Goal: Information Seeking & Learning: Learn about a topic

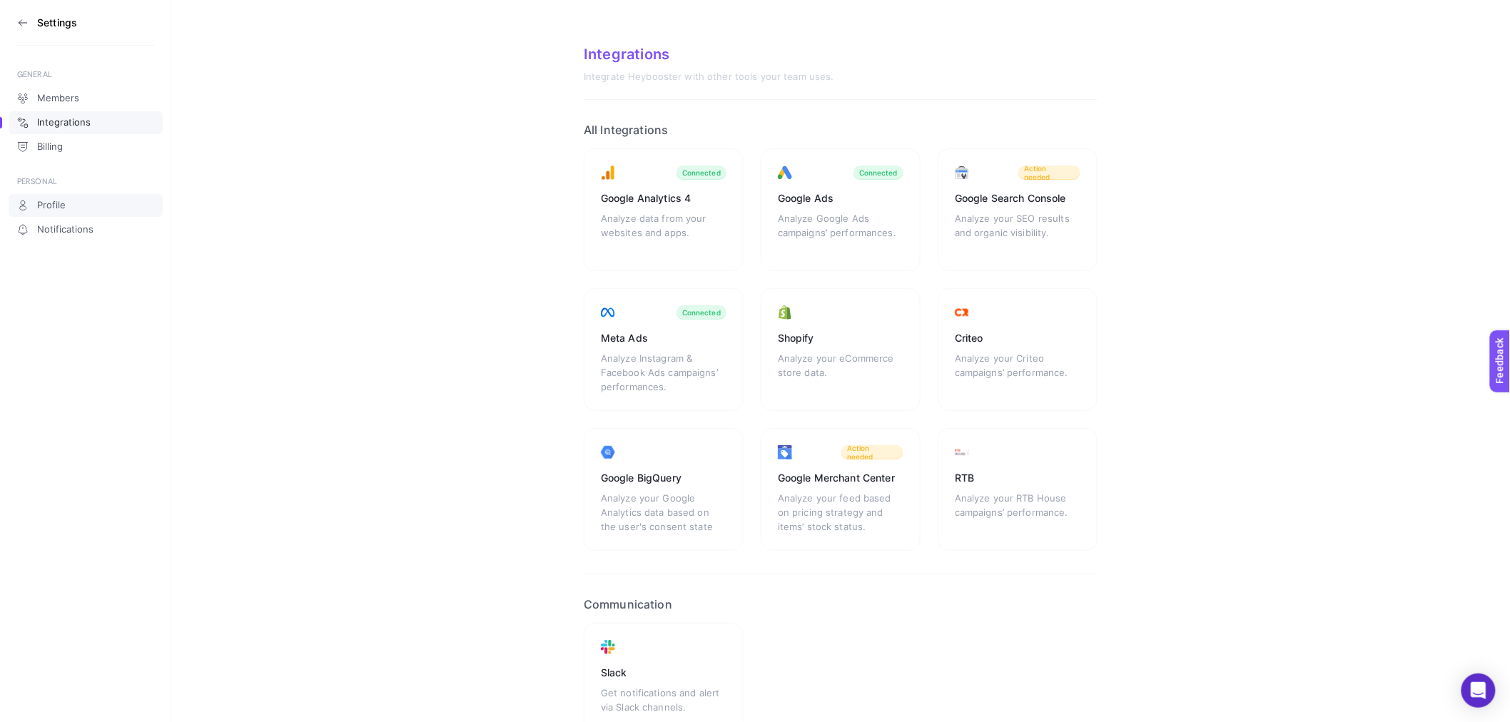
click at [91, 198] on link "Profile" at bounding box center [86, 205] width 154 height 23
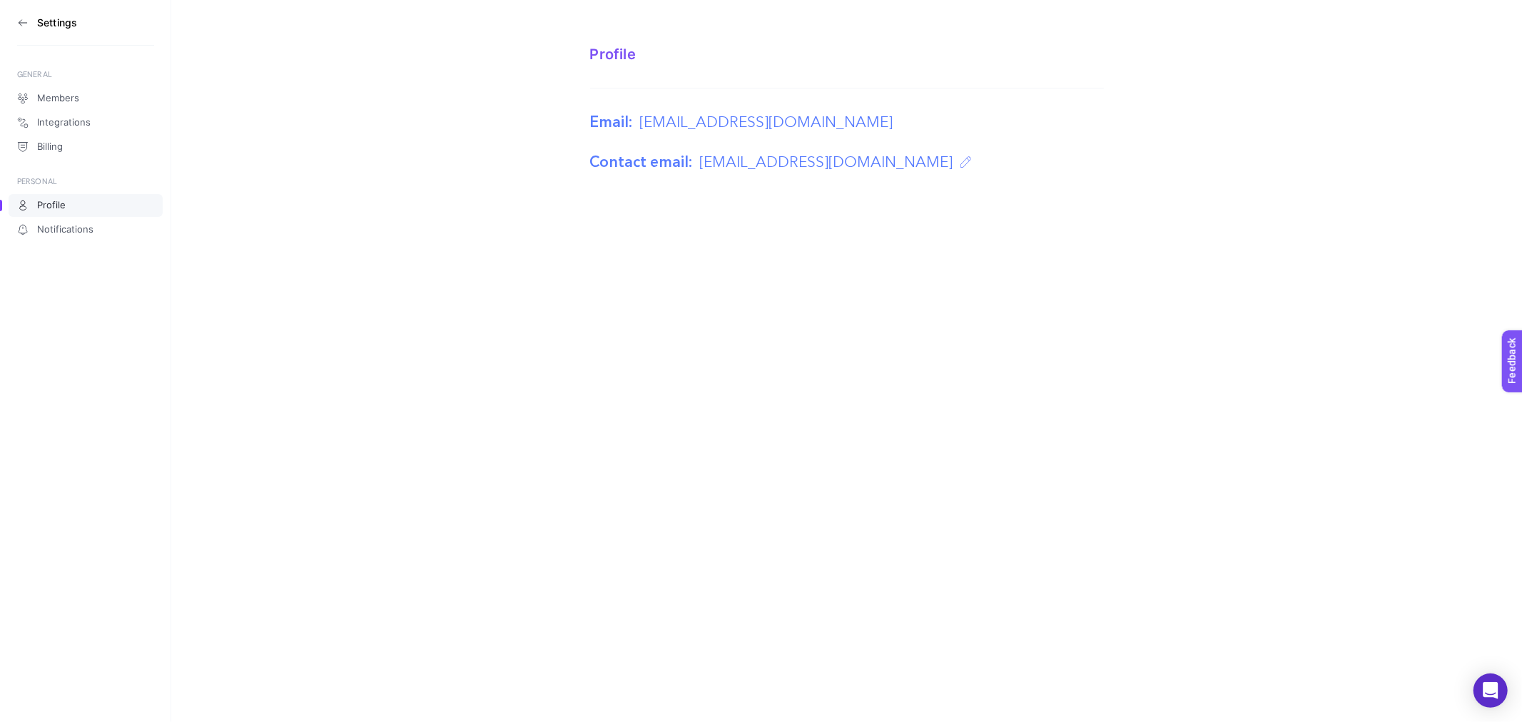
click at [18, 26] on icon at bounding box center [22, 22] width 11 height 11
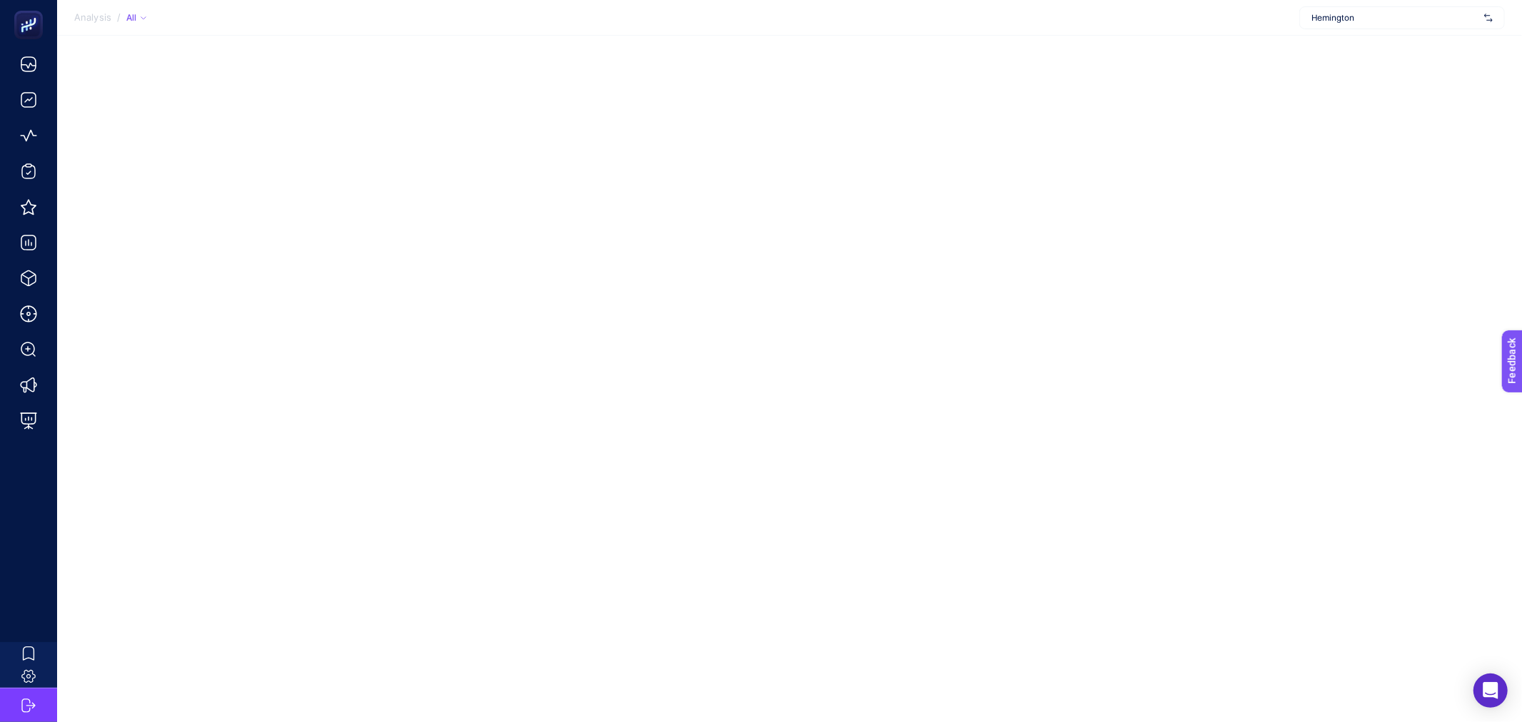
click at [1373, 4] on section "Analysis / All Hemington" at bounding box center [789, 18] width 1465 height 36
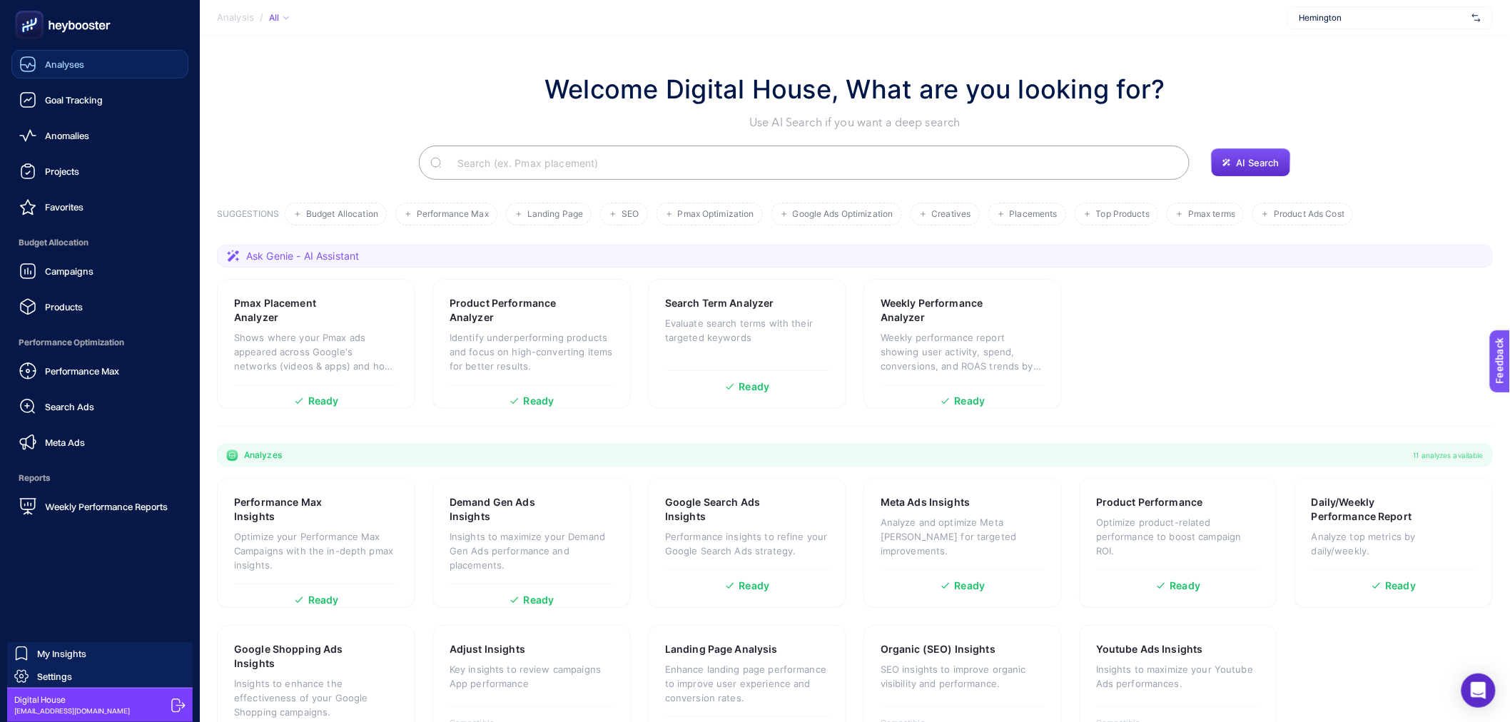
click at [29, 62] on icon at bounding box center [27, 64] width 17 height 17
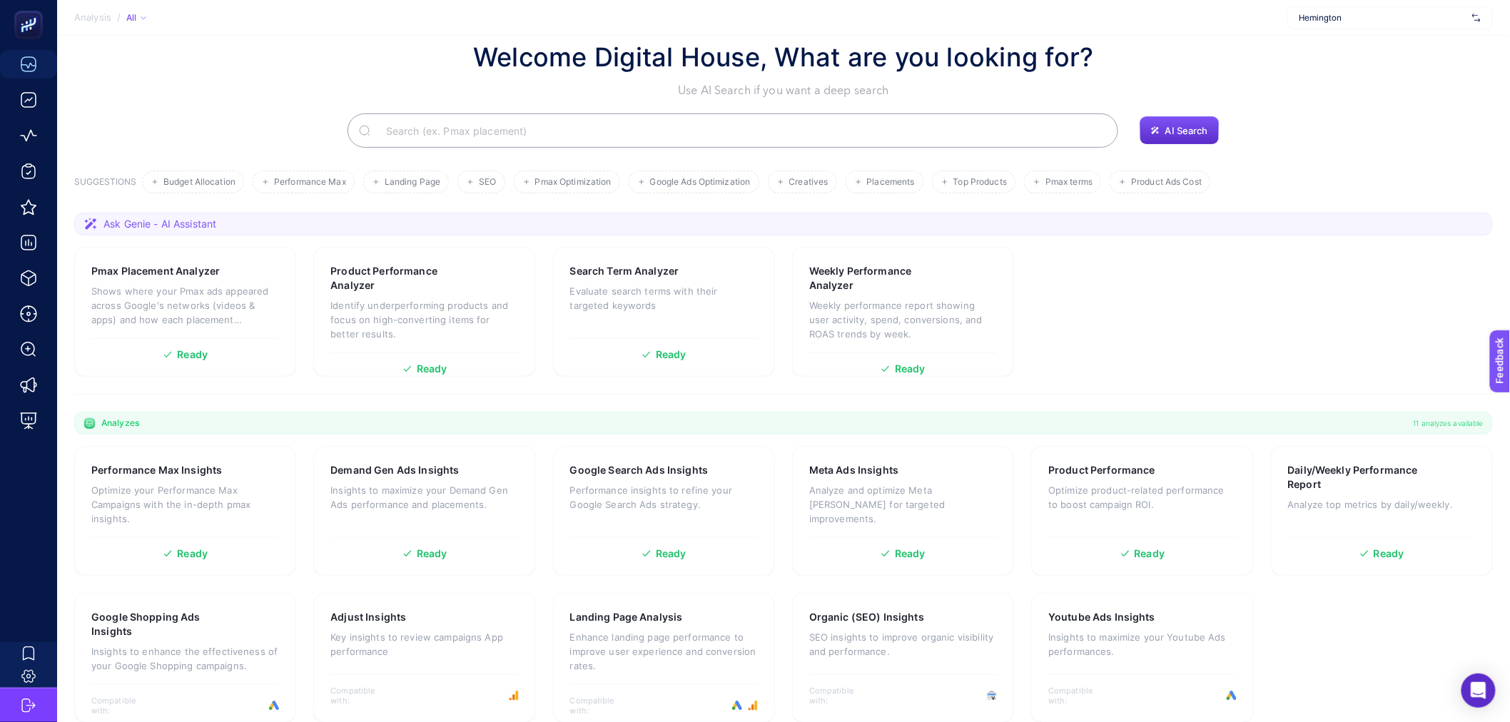
scroll to position [50, 0]
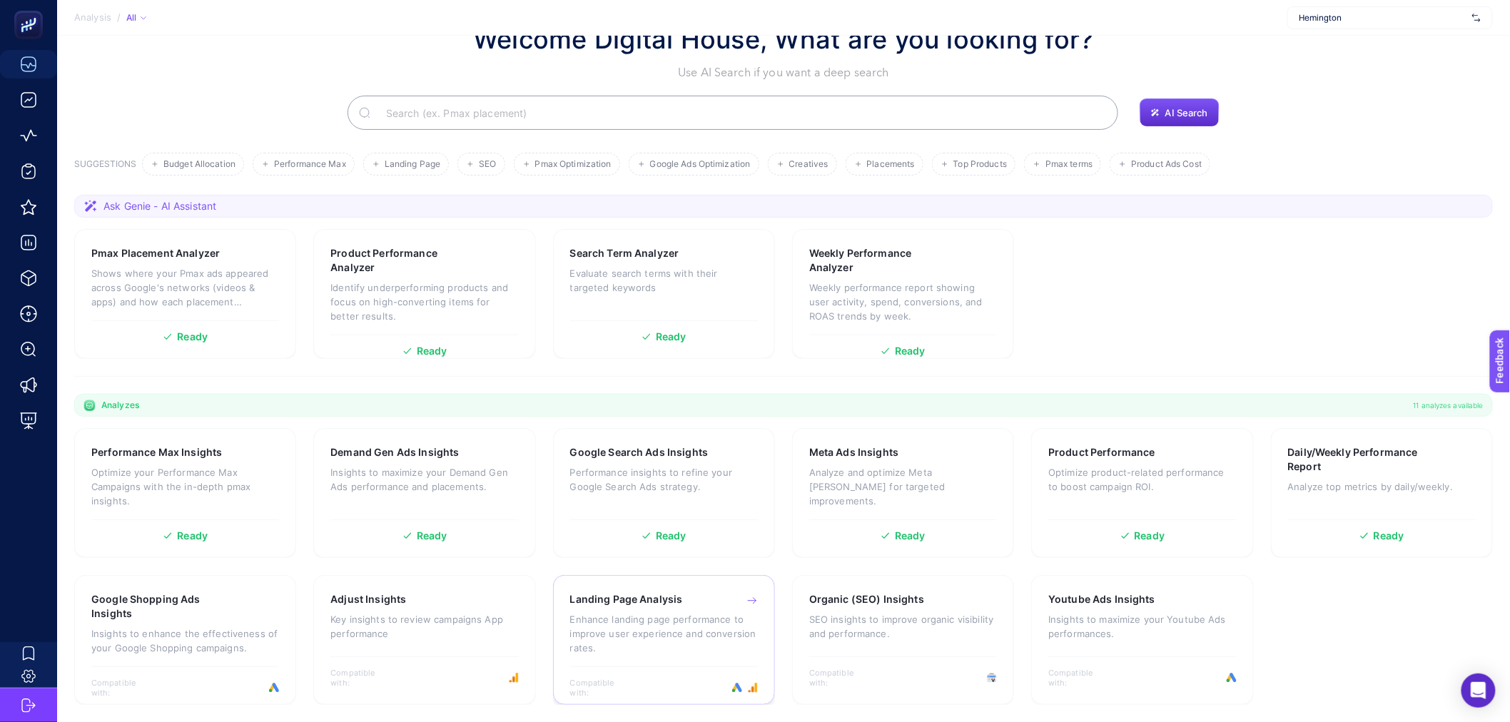
click at [681, 634] on p "Enhance landing page performance to improve user experience and conversion rate…" at bounding box center [664, 633] width 188 height 43
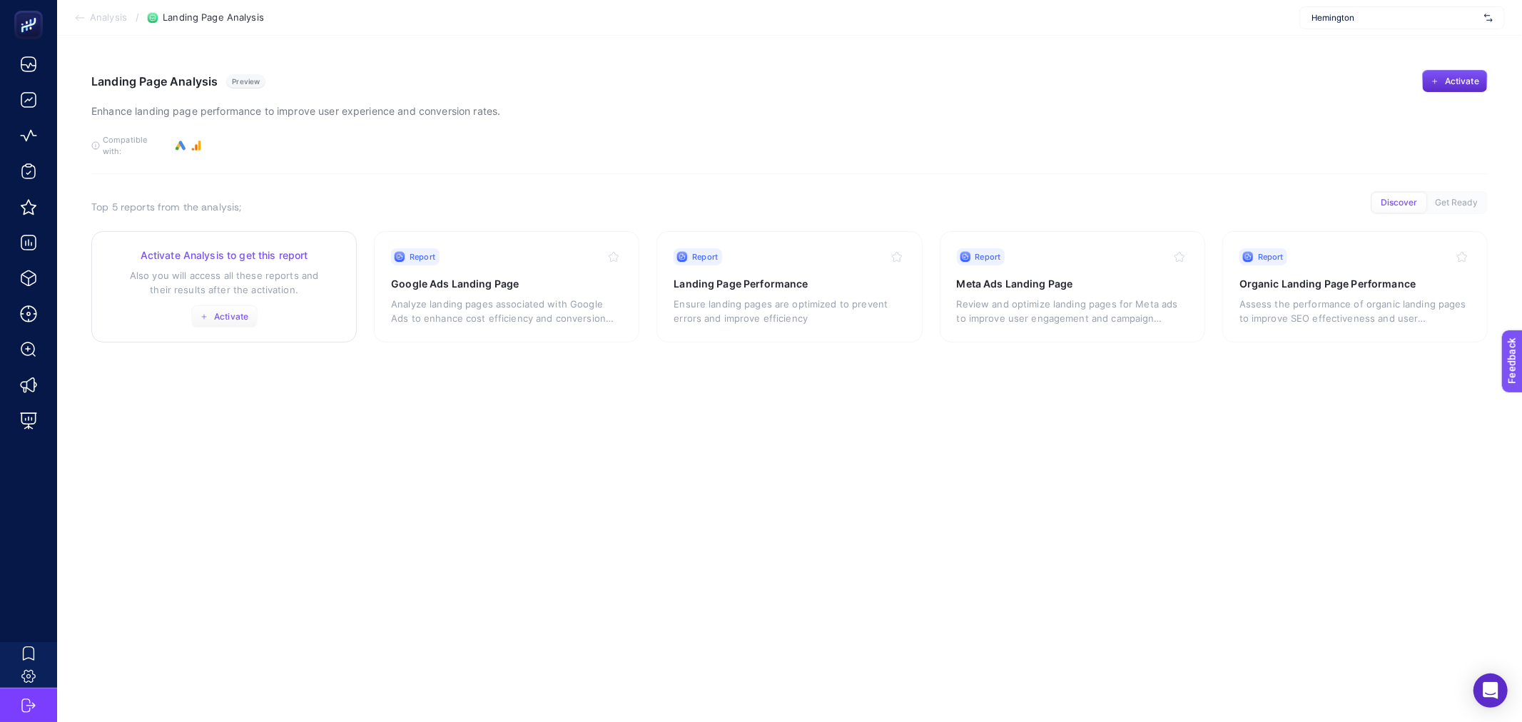
click at [205, 305] on button "Activate" at bounding box center [224, 316] width 66 height 23
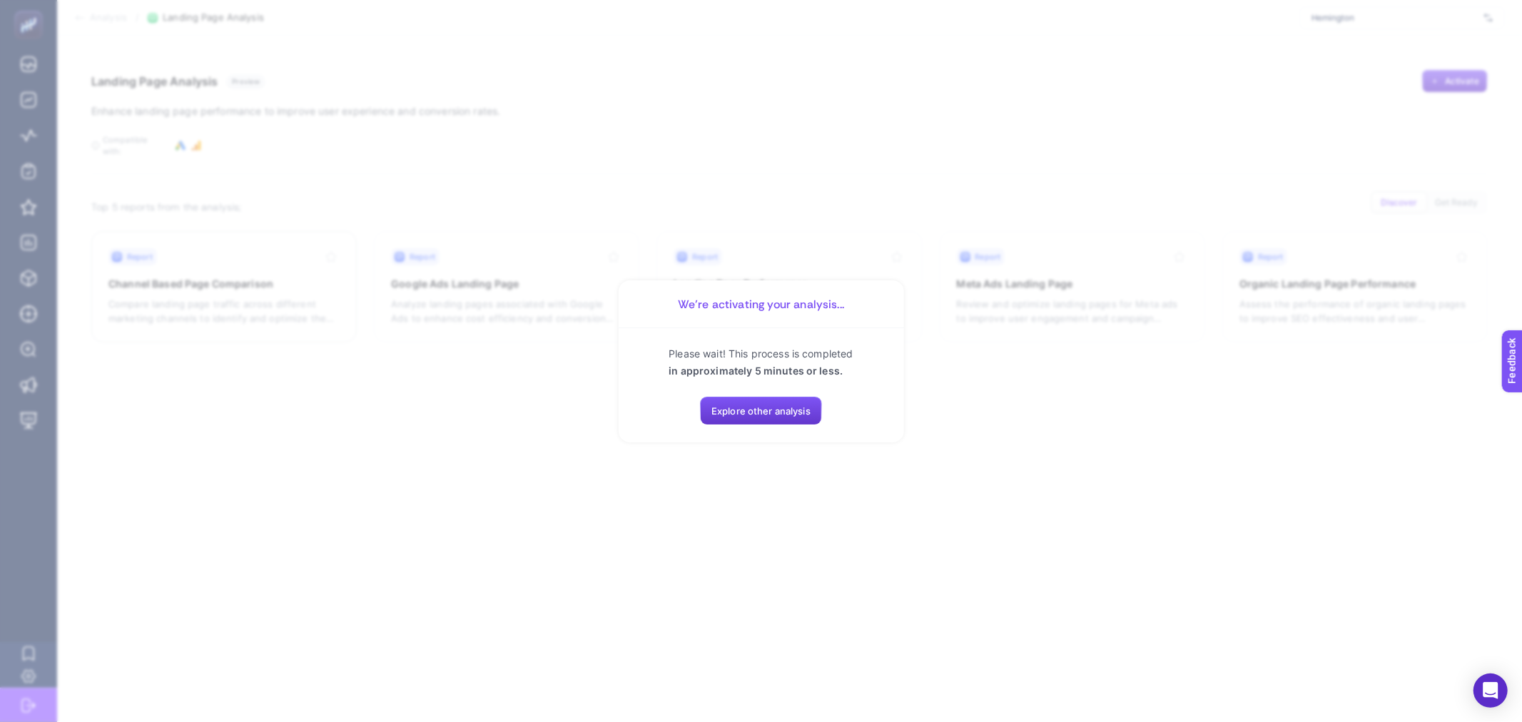
click at [731, 410] on span "Explore other analysis" at bounding box center [760, 410] width 99 height 11
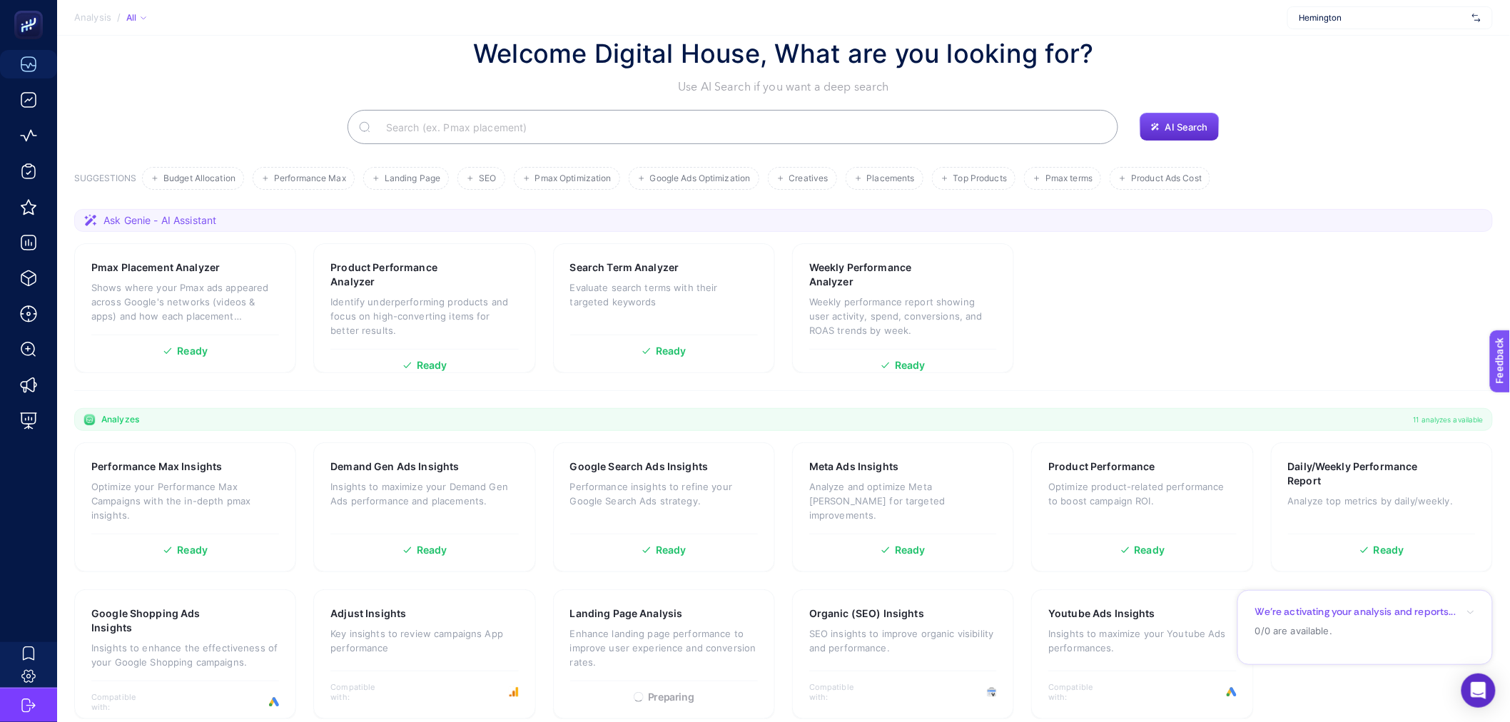
scroll to position [50, 0]
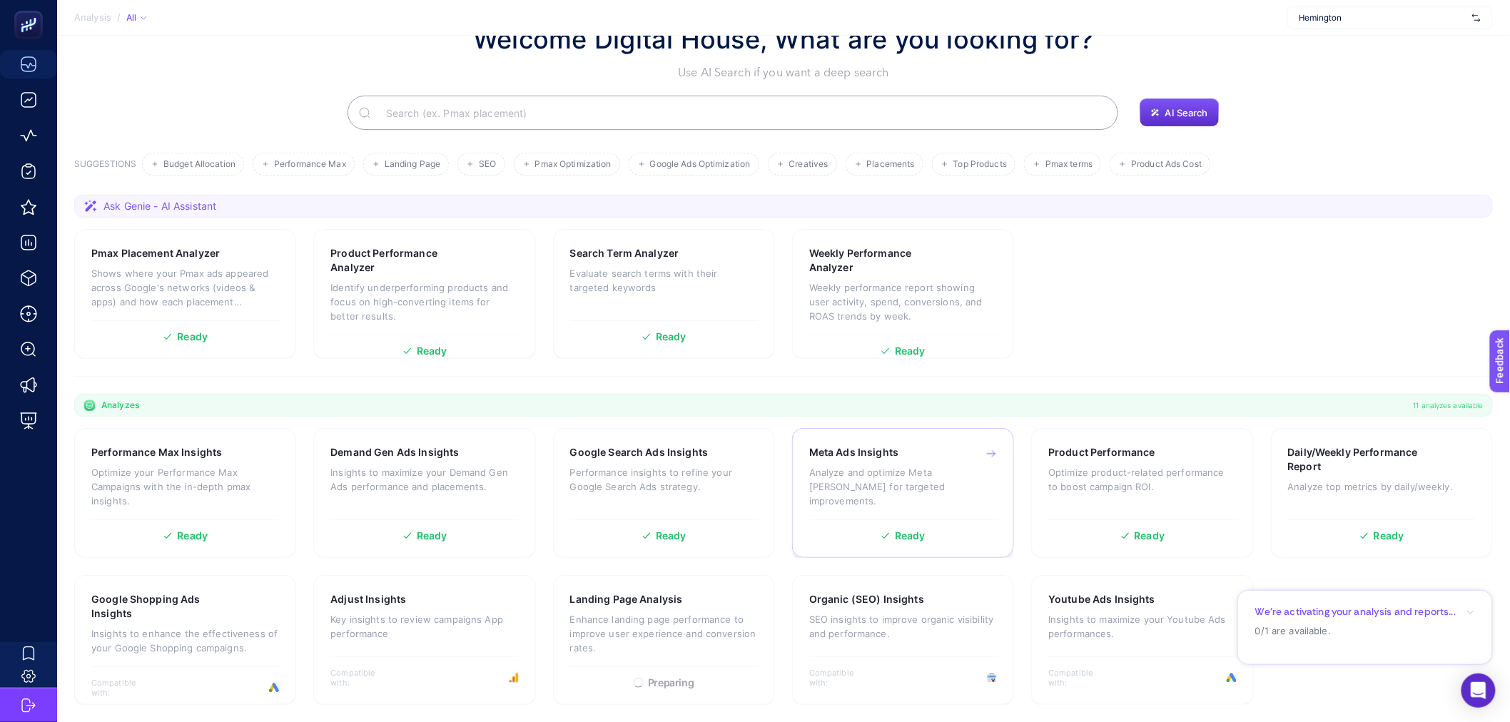
click at [847, 480] on p "Analyze and optimize Meta [PERSON_NAME] for targeted improvements." at bounding box center [903, 486] width 188 height 43
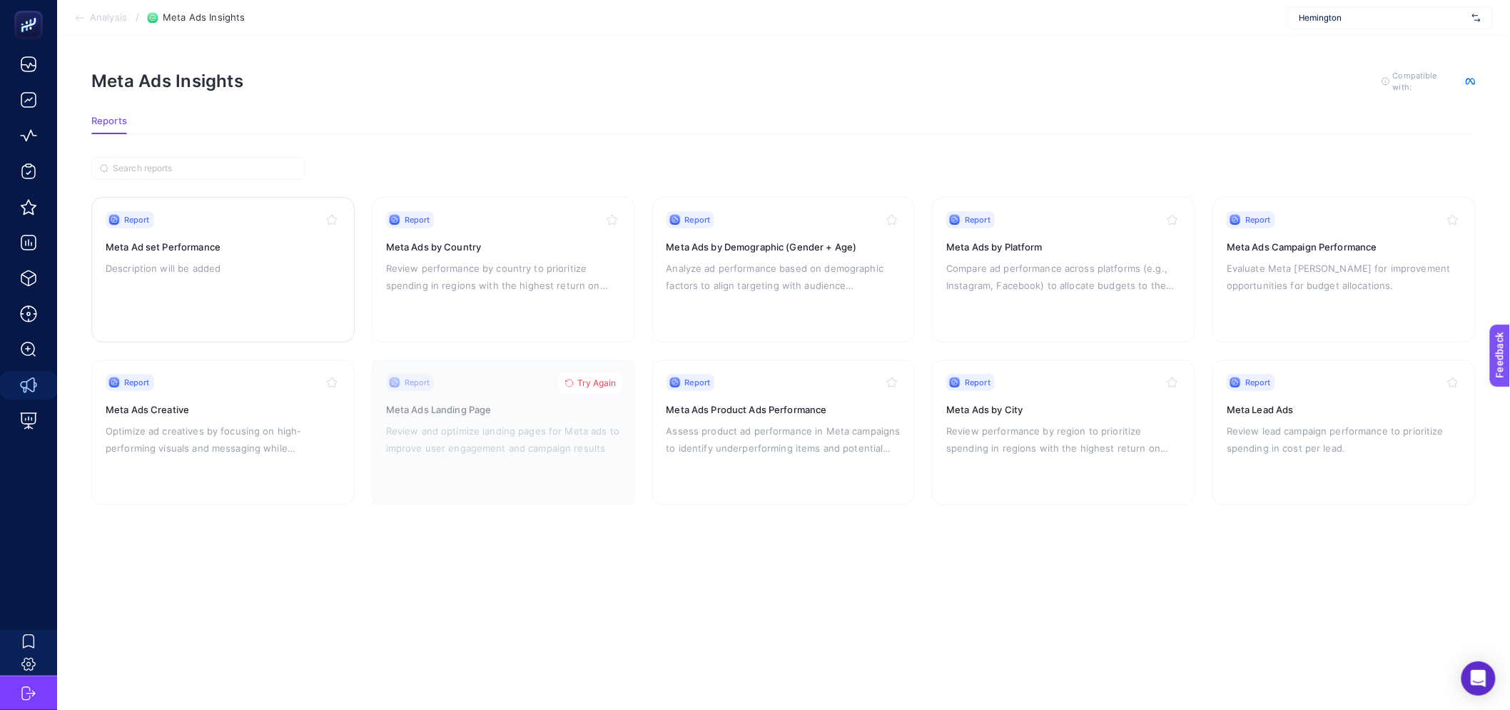
click at [229, 267] on p "Description will be added" at bounding box center [223, 268] width 235 height 17
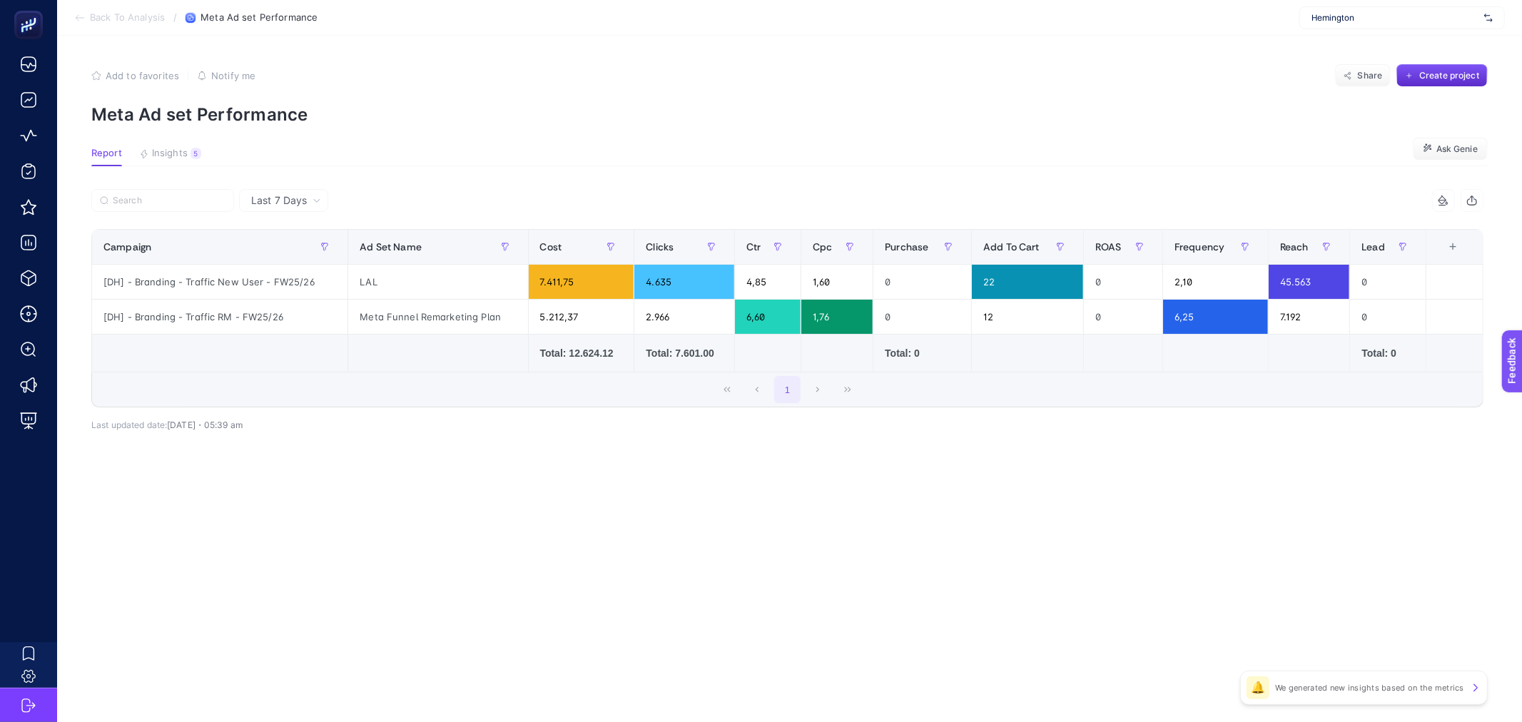
click at [552, 475] on div "Last 7 Days 10 items selected Campaign Ad Set Name Cost Clicks Ctr Cpc Purchase…" at bounding box center [787, 341] width 1415 height 304
drag, startPoint x: 552, startPoint y: 475, endPoint x: 481, endPoint y: 487, distance: 72.3
click at [481, 487] on div "Last 7 Days 10 items selected Campaign Ad Set Name Cost Clicks Ctr Cpc Purchase…" at bounding box center [787, 341] width 1415 height 304
click at [171, 156] on span "Insights" at bounding box center [170, 153] width 36 height 11
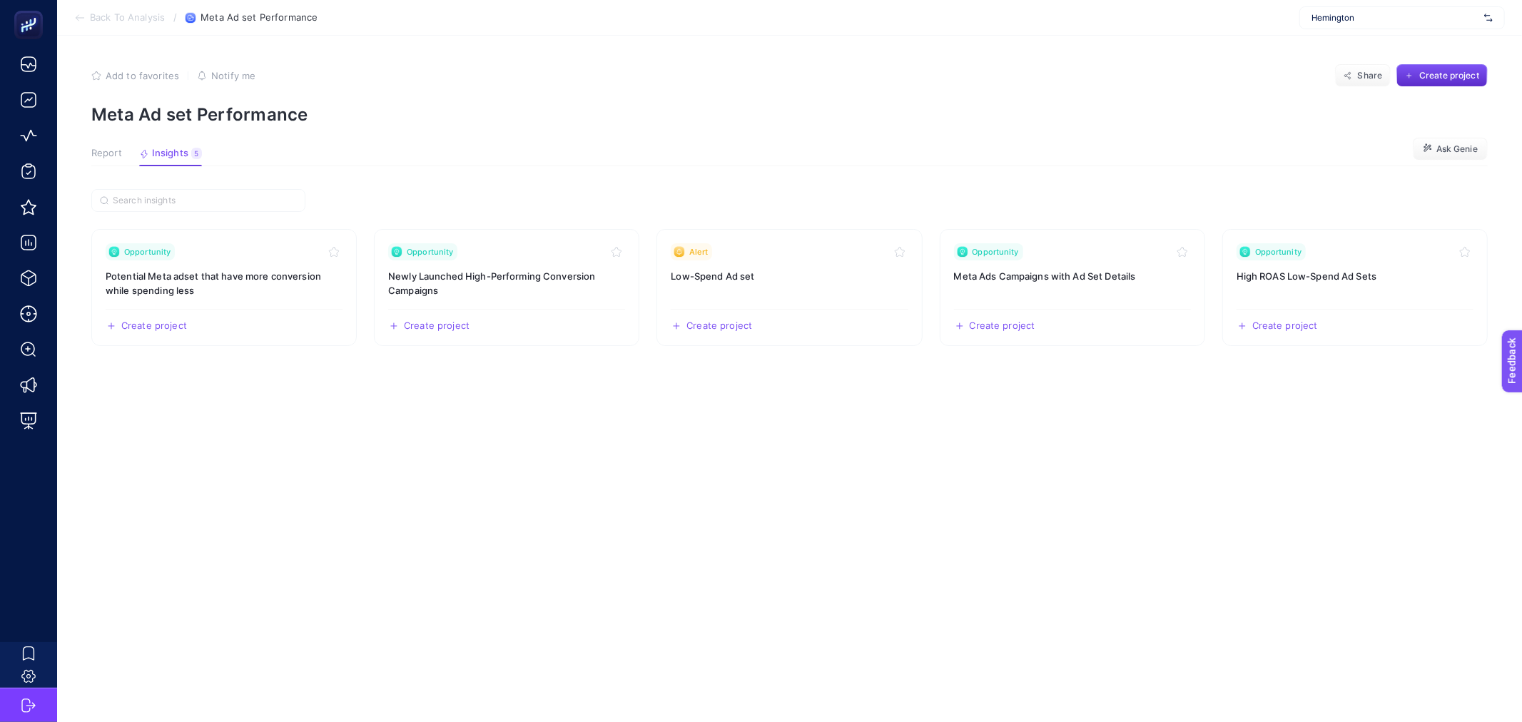
click at [103, 156] on span "Report" at bounding box center [106, 153] width 31 height 11
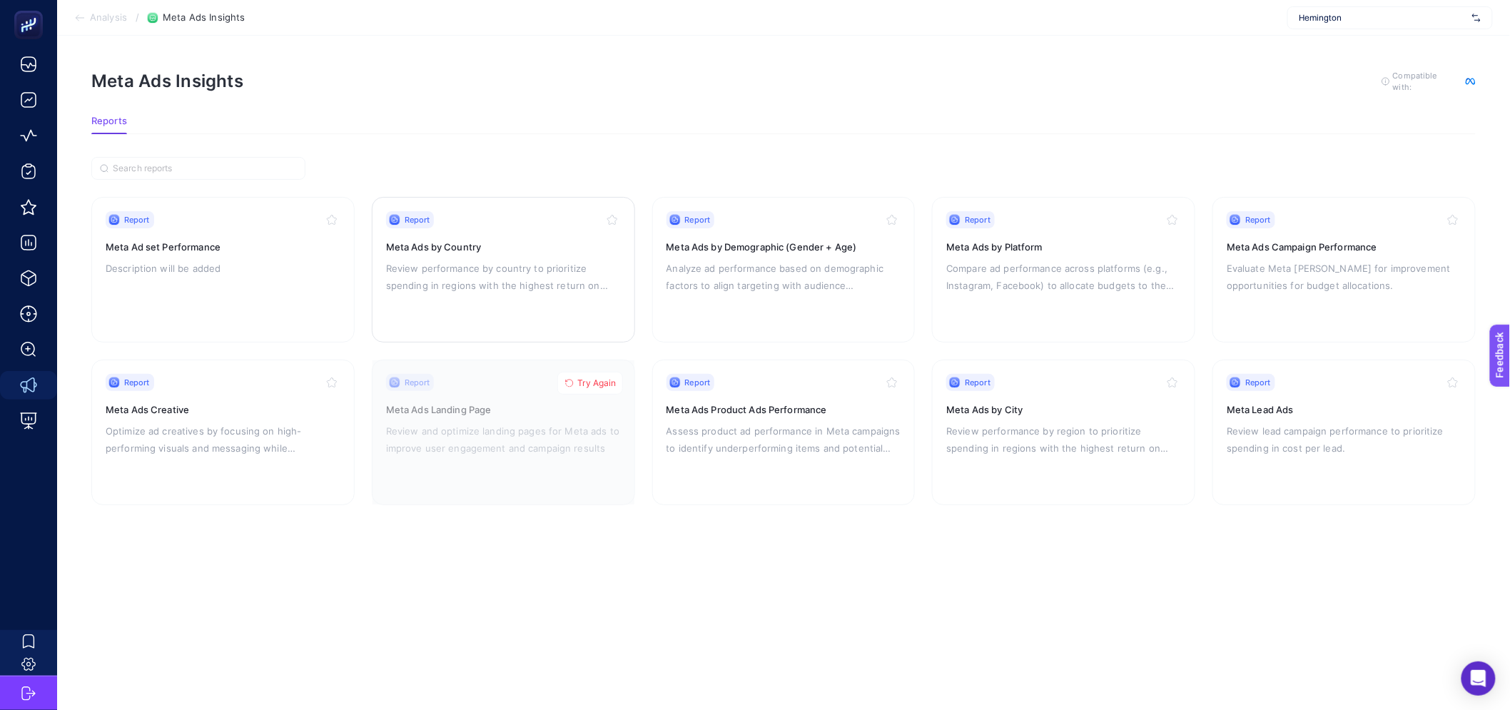
click at [474, 260] on p "Review performance by country to prioritize spending in regions with the highes…" at bounding box center [503, 277] width 235 height 34
click at [846, 277] on p "Analyze ad performance based on demographic factors to align targeting with aud…" at bounding box center [783, 277] width 235 height 34
click at [1009, 283] on p "Compare ad performance across platforms (e.g., Instagram, Facebook) to allocate…" at bounding box center [1063, 277] width 235 height 34
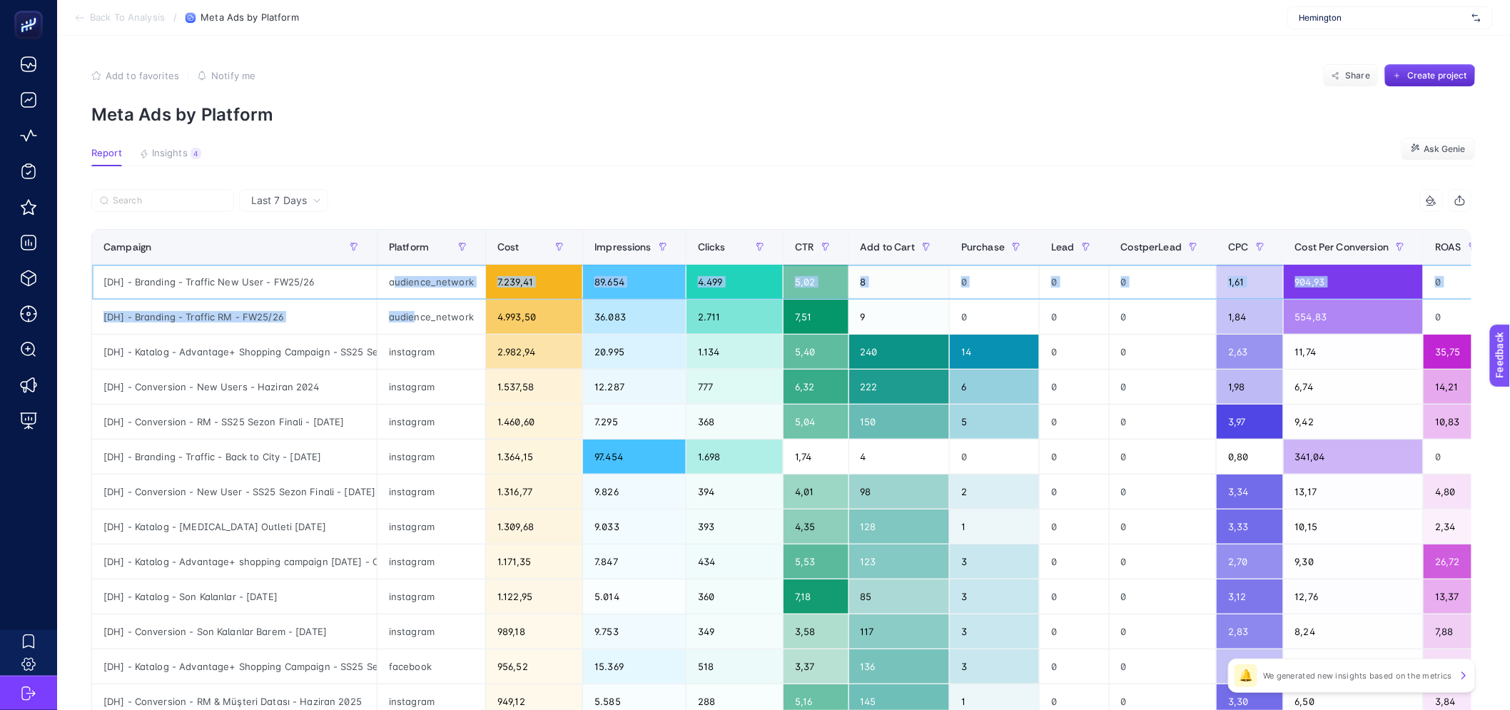
drag, startPoint x: 394, startPoint y: 280, endPoint x: 412, endPoint y: 330, distance: 52.4
click at [412, 330] on tbody "[DH] - Branding - Traffic New User - FW25/26 audience_network 7.239,41 89.654 4…" at bounding box center [820, 614] width 1456 height 699
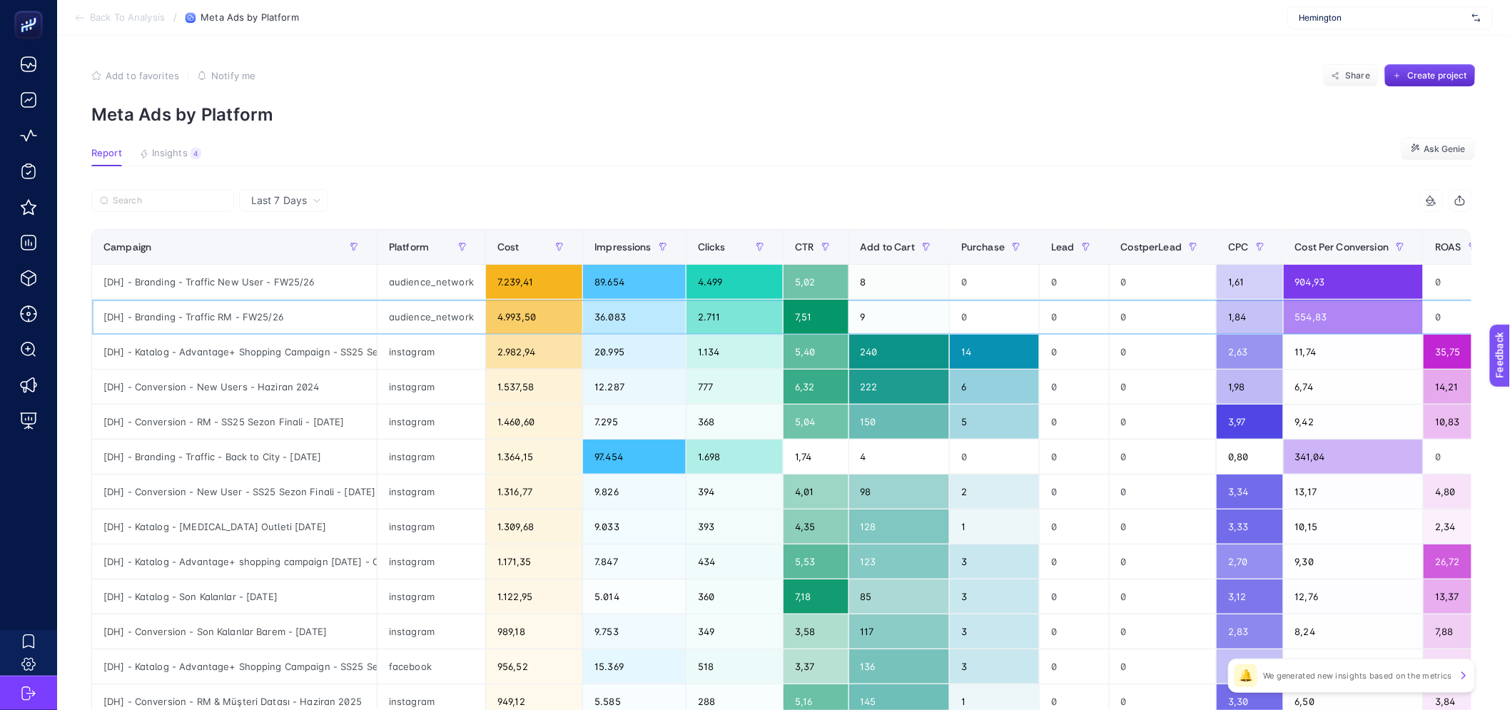
click at [441, 328] on div "audience_network" at bounding box center [431, 317] width 108 height 34
click at [425, 324] on div "audience_network" at bounding box center [431, 317] width 108 height 34
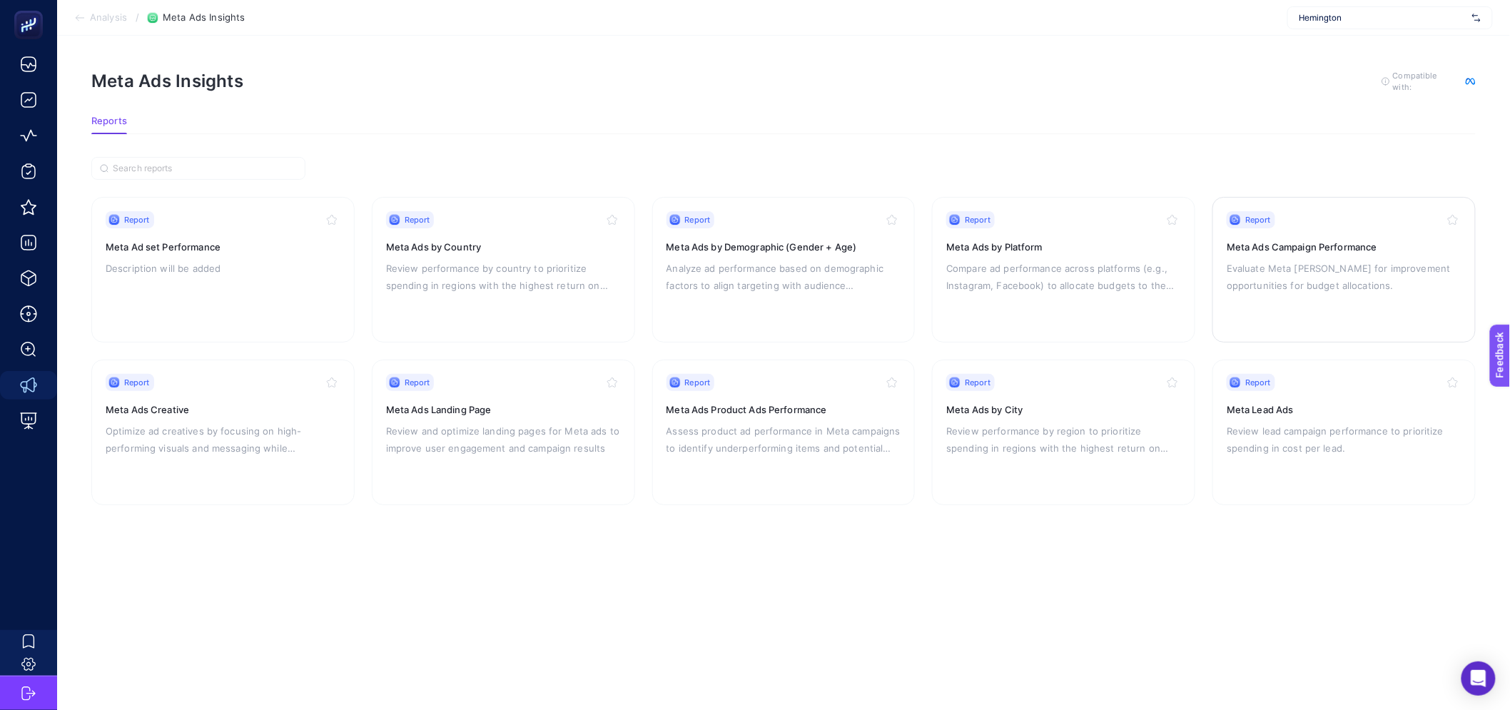
click at [1293, 302] on div "Report Meta Ads Campaign Performance Evaluate Meta [PERSON_NAME] for improvemen…" at bounding box center [1344, 269] width 235 height 117
click at [176, 482] on div "Report Meta Ads Creative Optimize ad creatives by focusing on high-performing v…" at bounding box center [223, 432] width 235 height 117
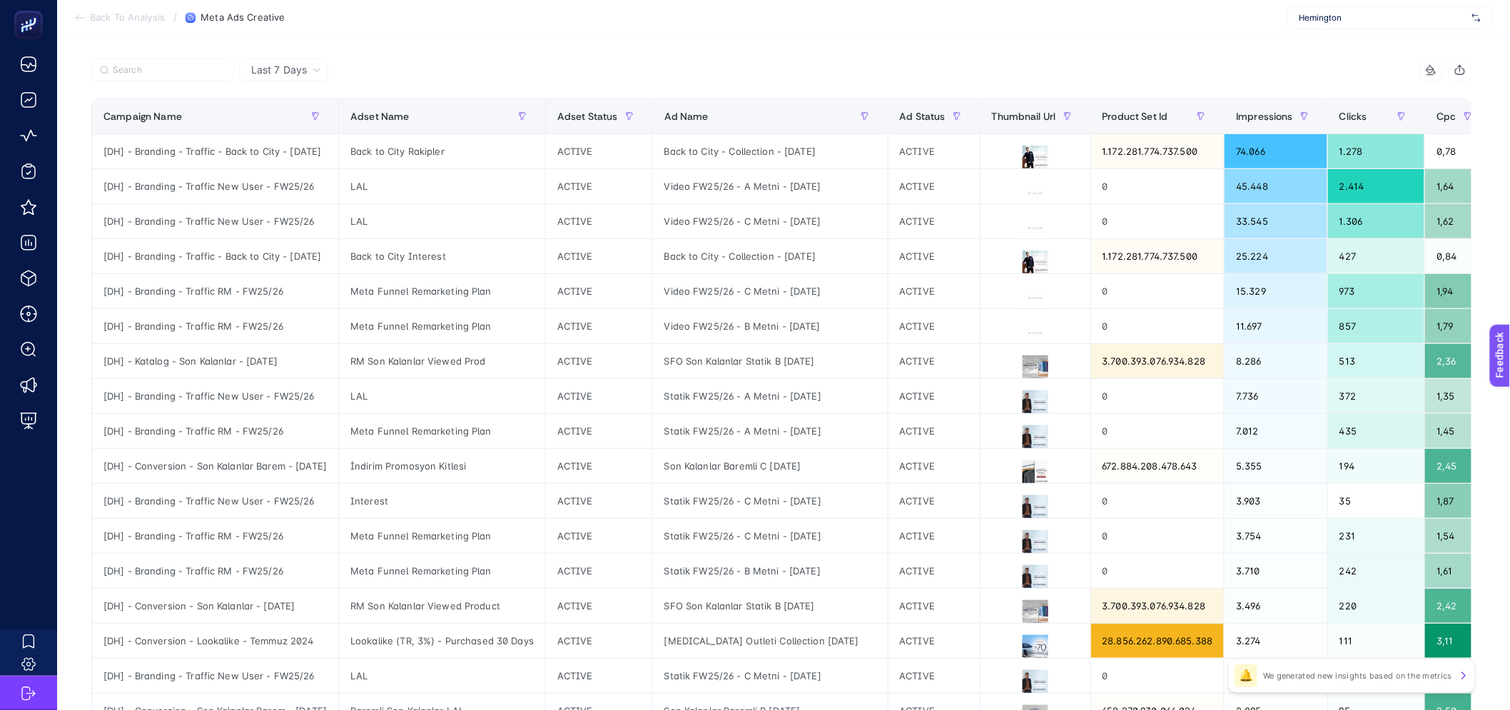
scroll to position [131, 8]
click at [1446, 102] on th "Cpc" at bounding box center [1458, 116] width 66 height 35
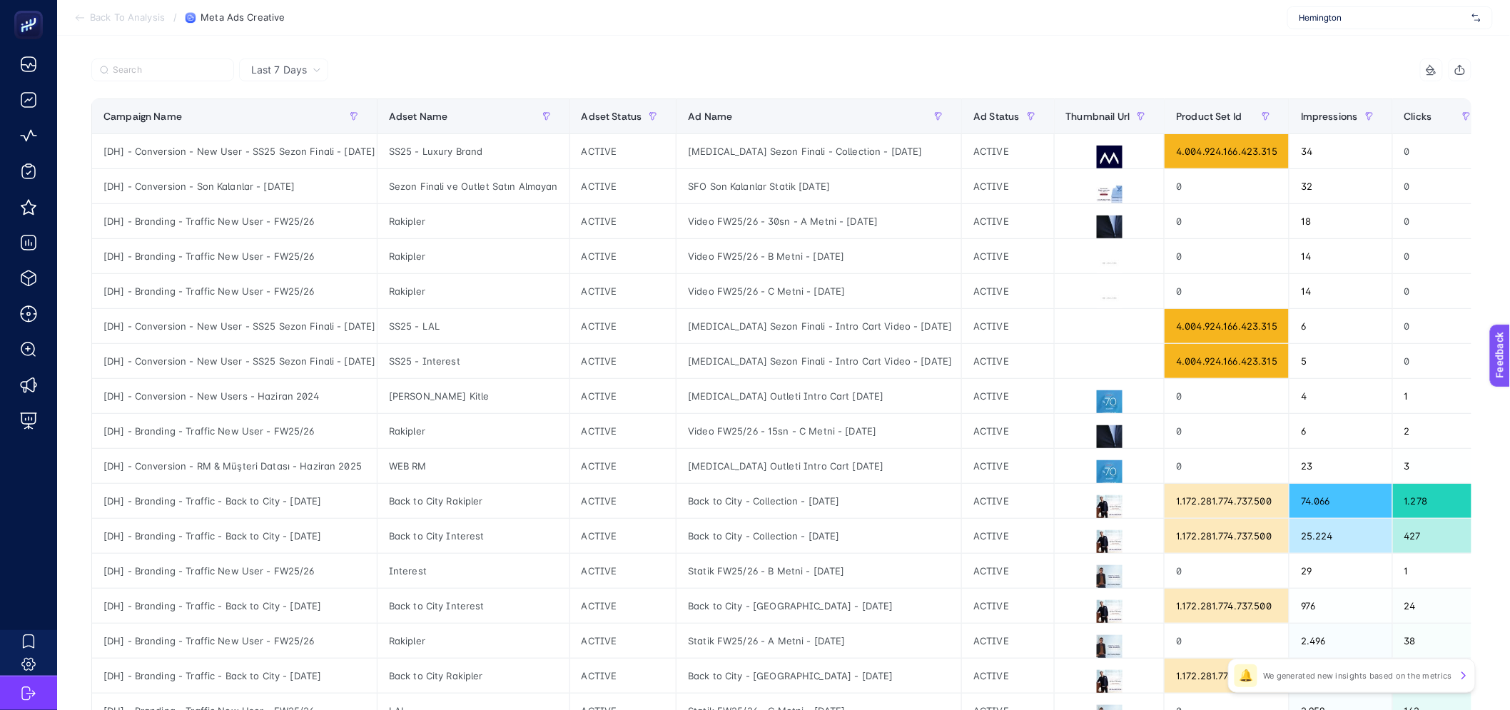
click at [1501, 105] on div "Cpc" at bounding box center [1522, 116] width 42 height 23
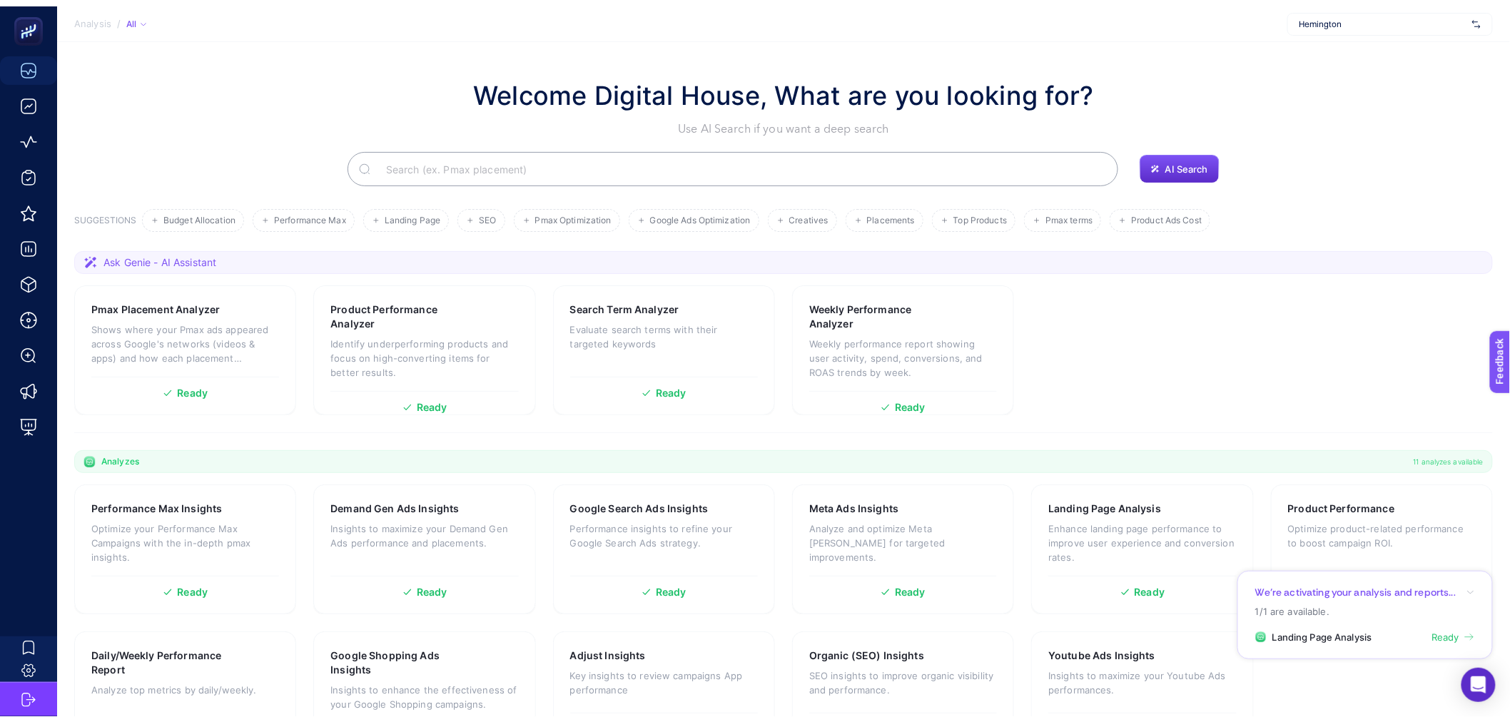
scroll to position [50, 0]
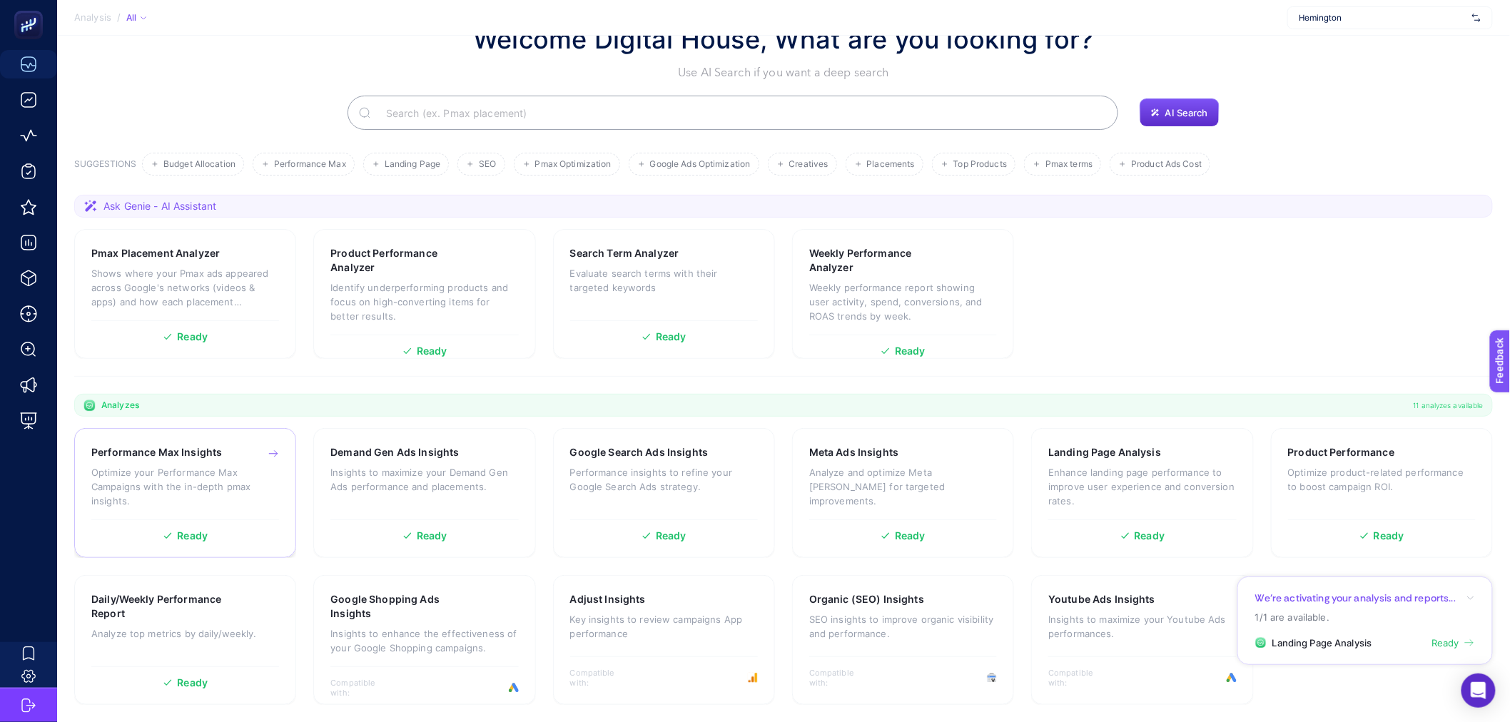
click at [243, 486] on p "Optimize your Performance Max Campaigns with the in-depth pmax insights." at bounding box center [185, 486] width 188 height 43
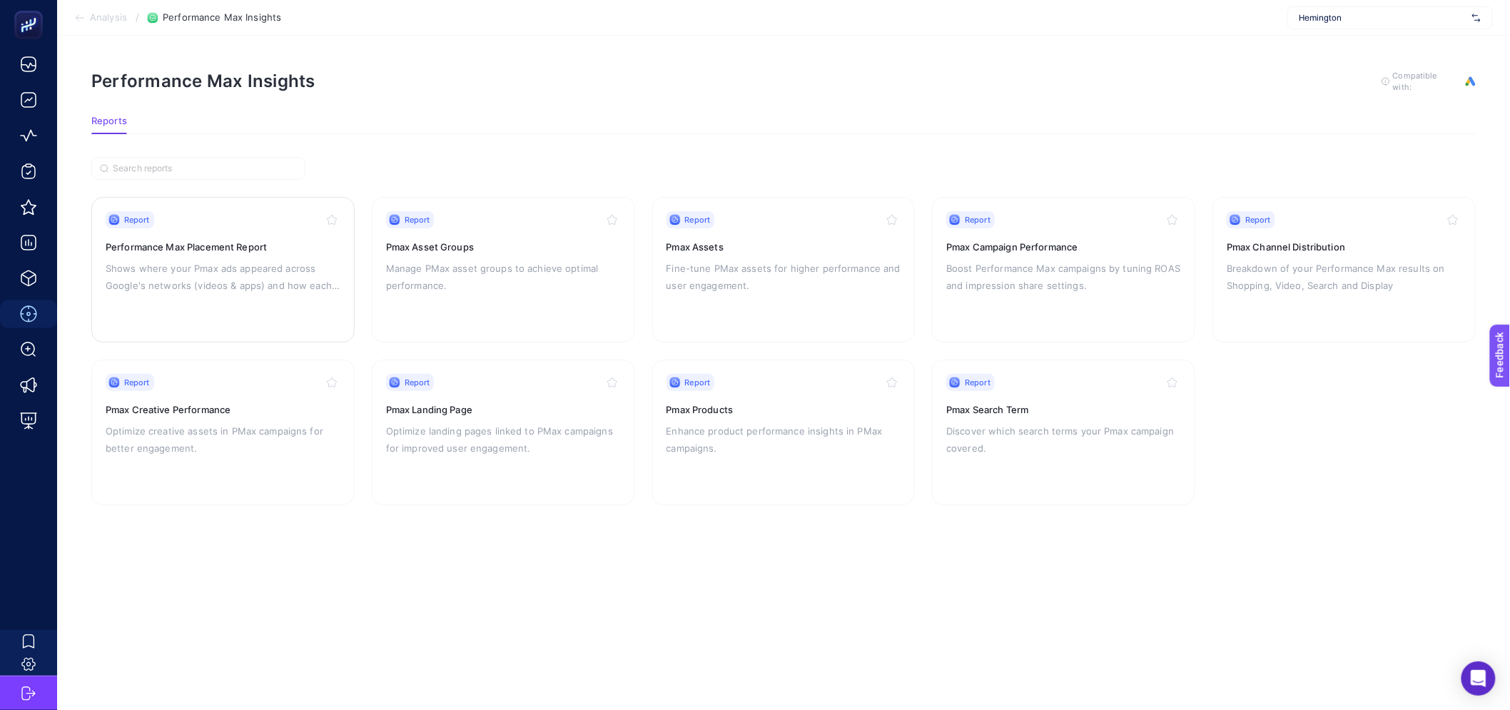
click at [248, 268] on p "Shows where your Pmax ads appeared across Google's networks (videos & apps) and…" at bounding box center [223, 277] width 235 height 34
